Goal: Information Seeking & Learning: Learn about a topic

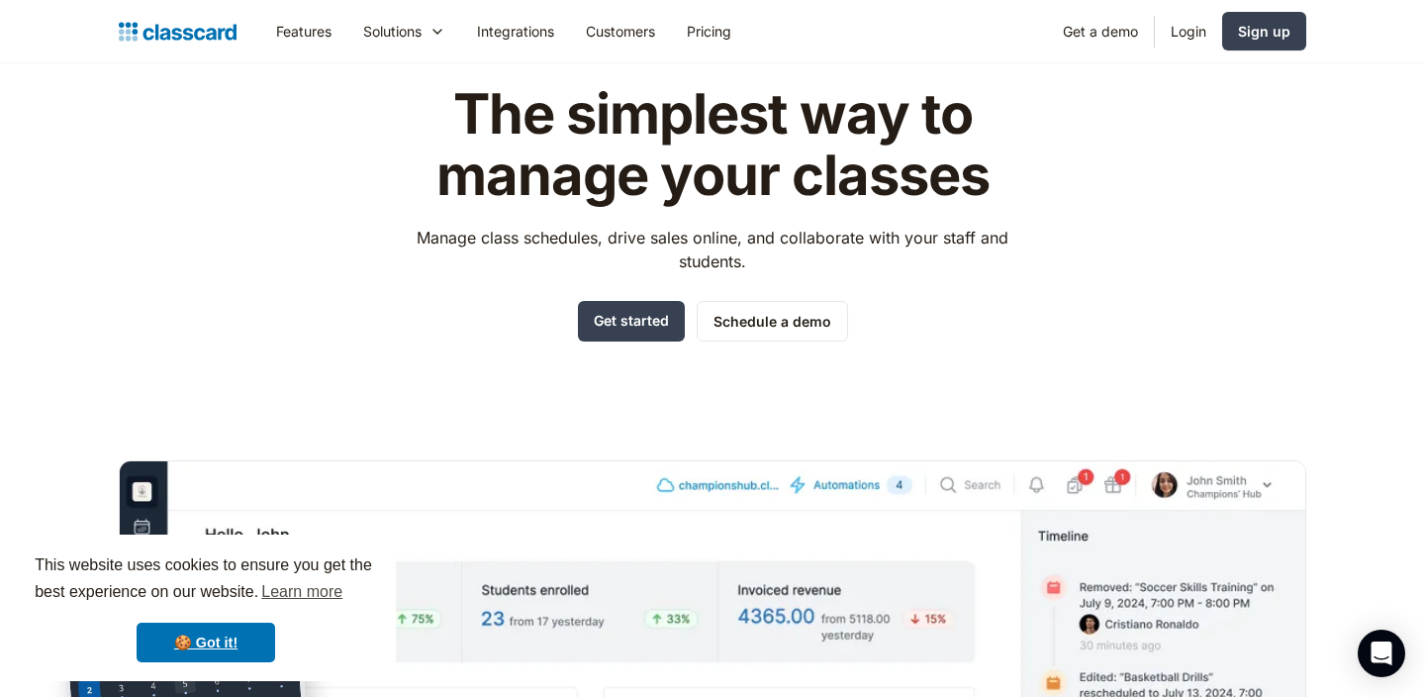
scroll to position [2, 0]
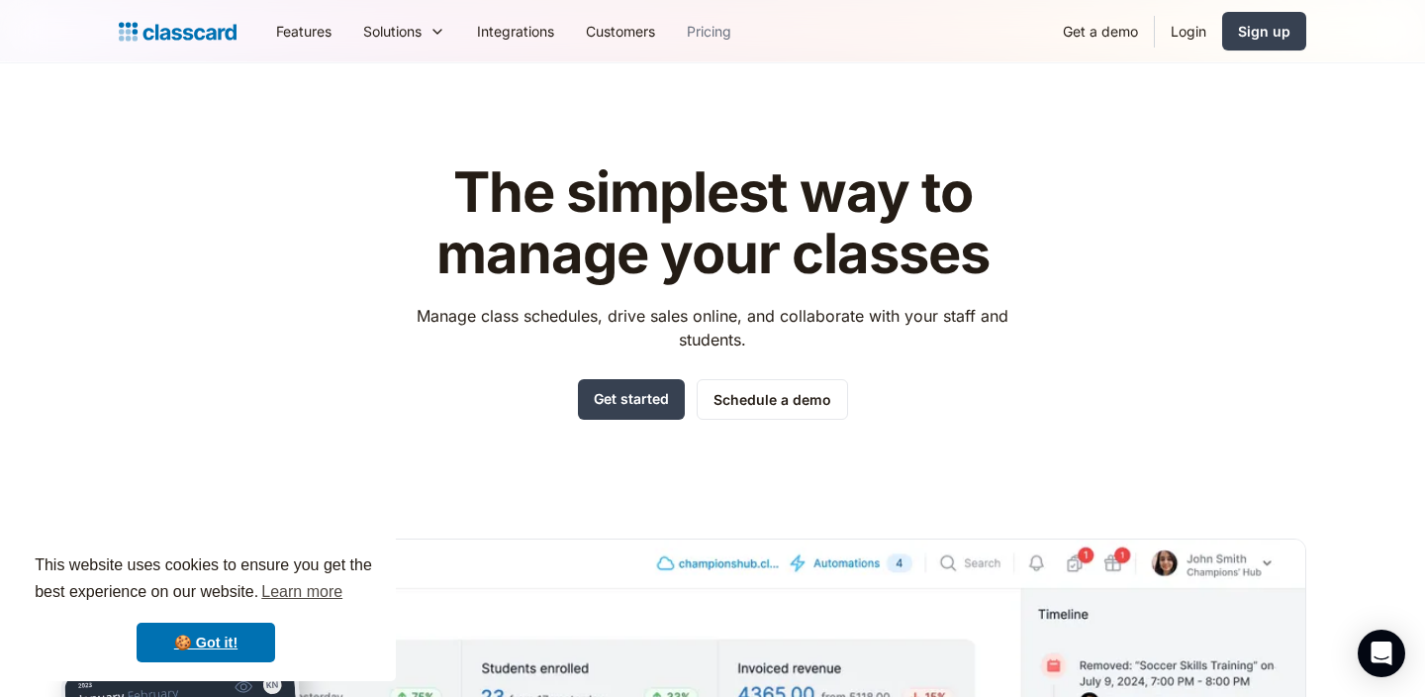
click at [716, 18] on link "Pricing" at bounding box center [709, 31] width 76 height 45
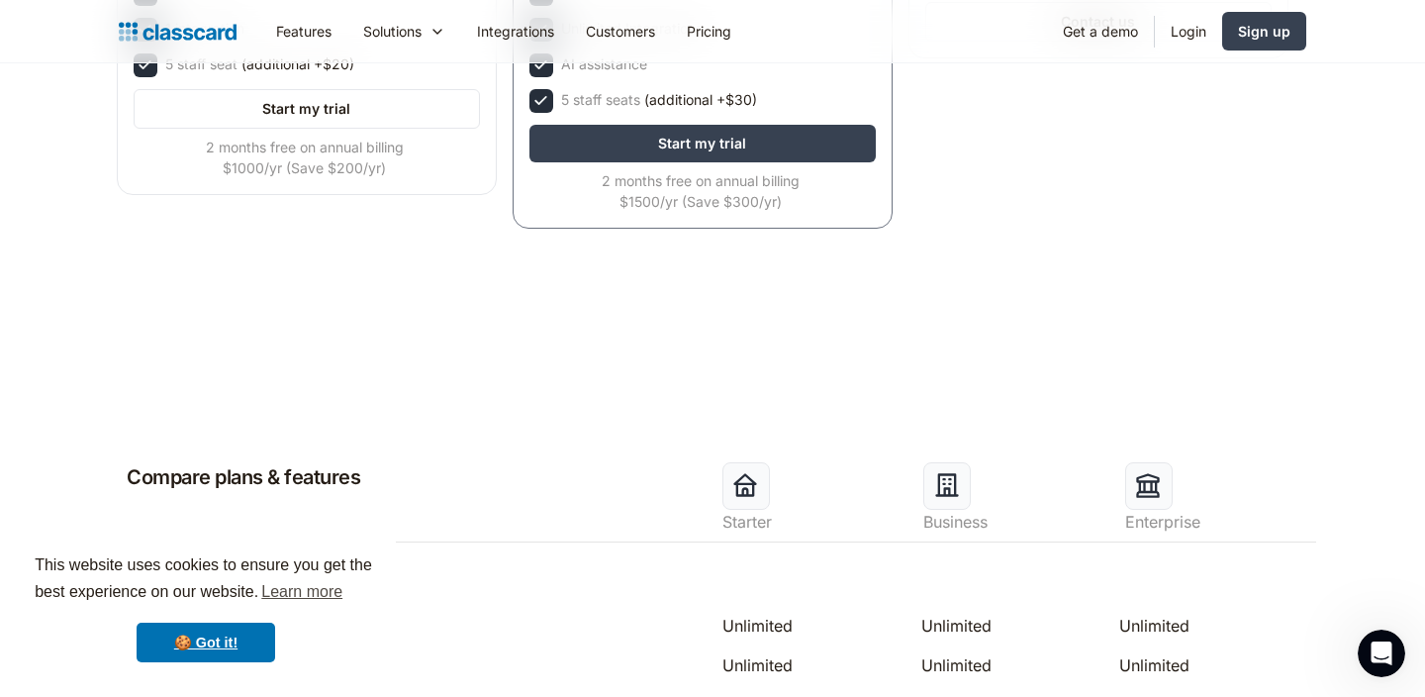
scroll to position [693, 0]
